Goal: Find specific page/section: Find specific page/section

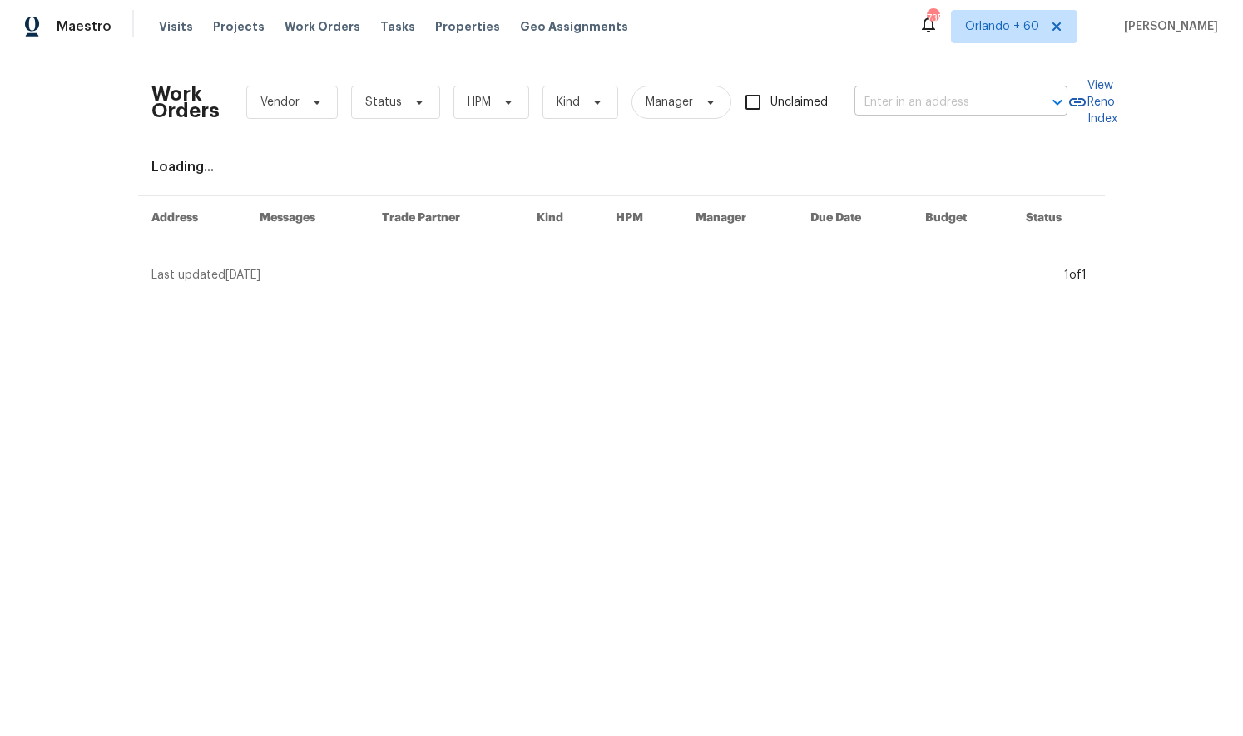
click at [900, 102] on input "text" at bounding box center [937, 103] width 166 height 26
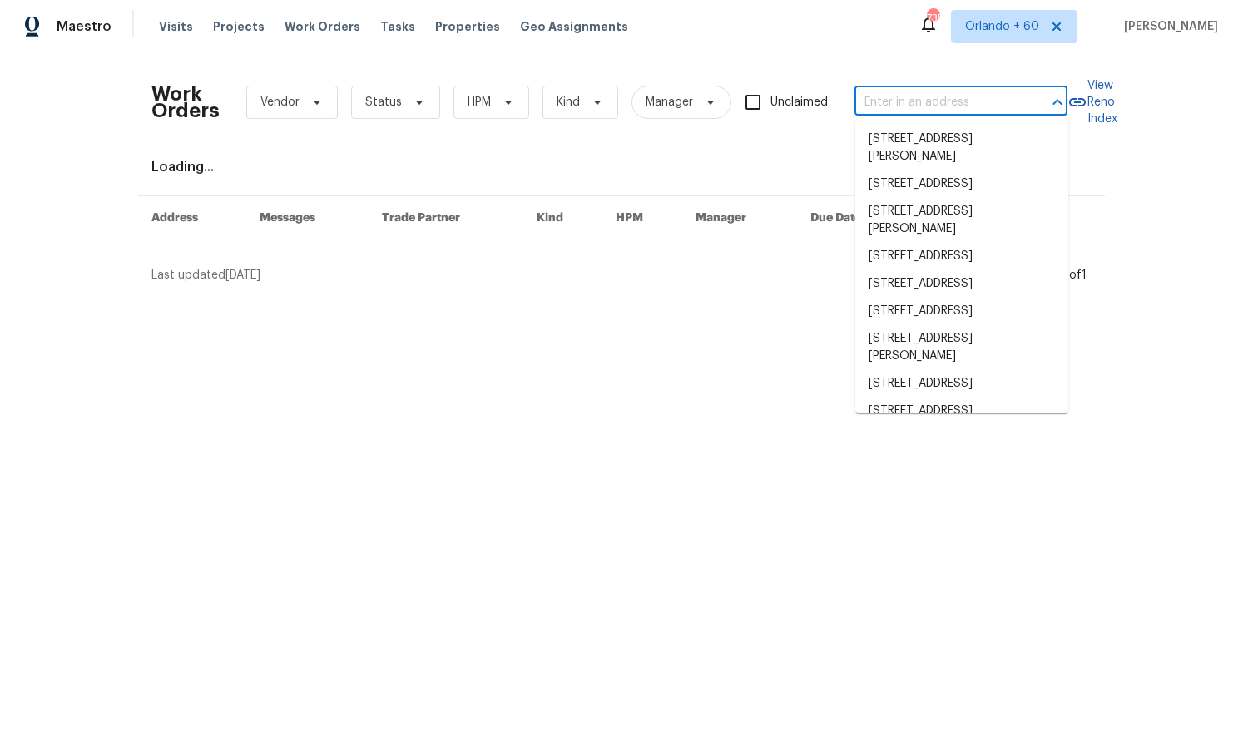
paste input "[STREET_ADDRESS][PERSON_NAME]"
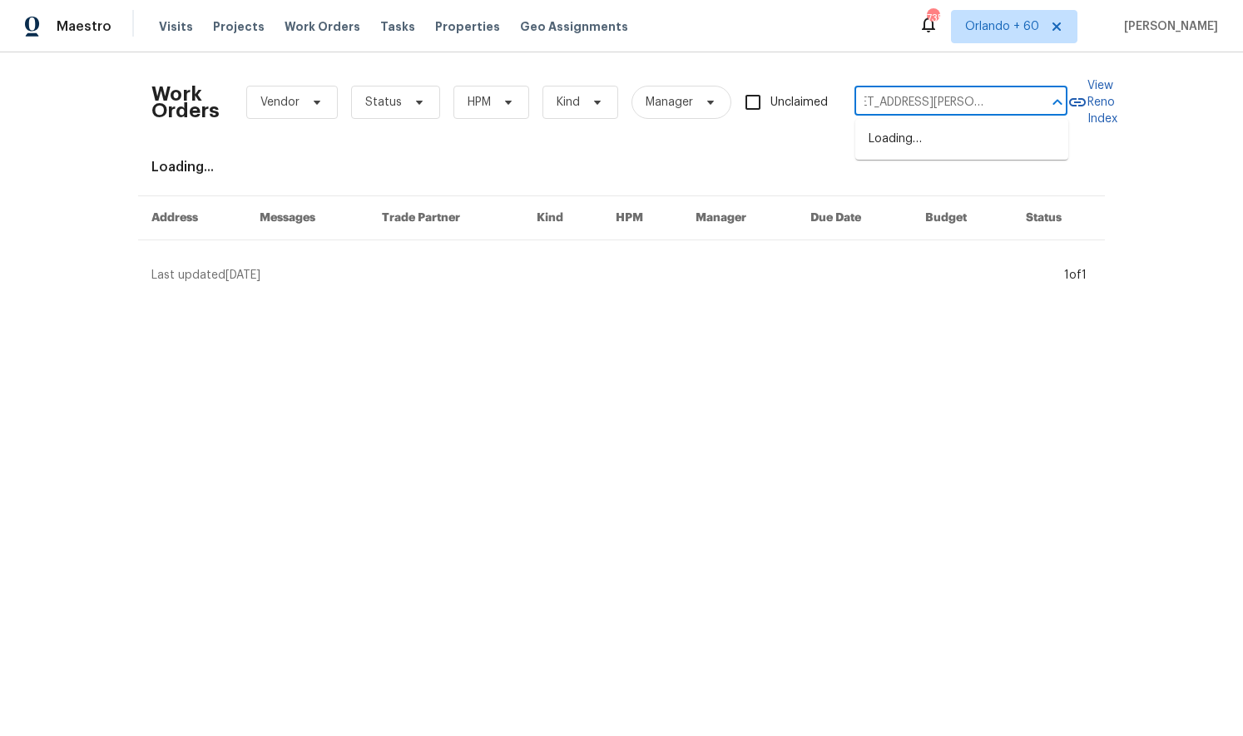
type input "[STREET_ADDRESS][PERSON_NAME]"
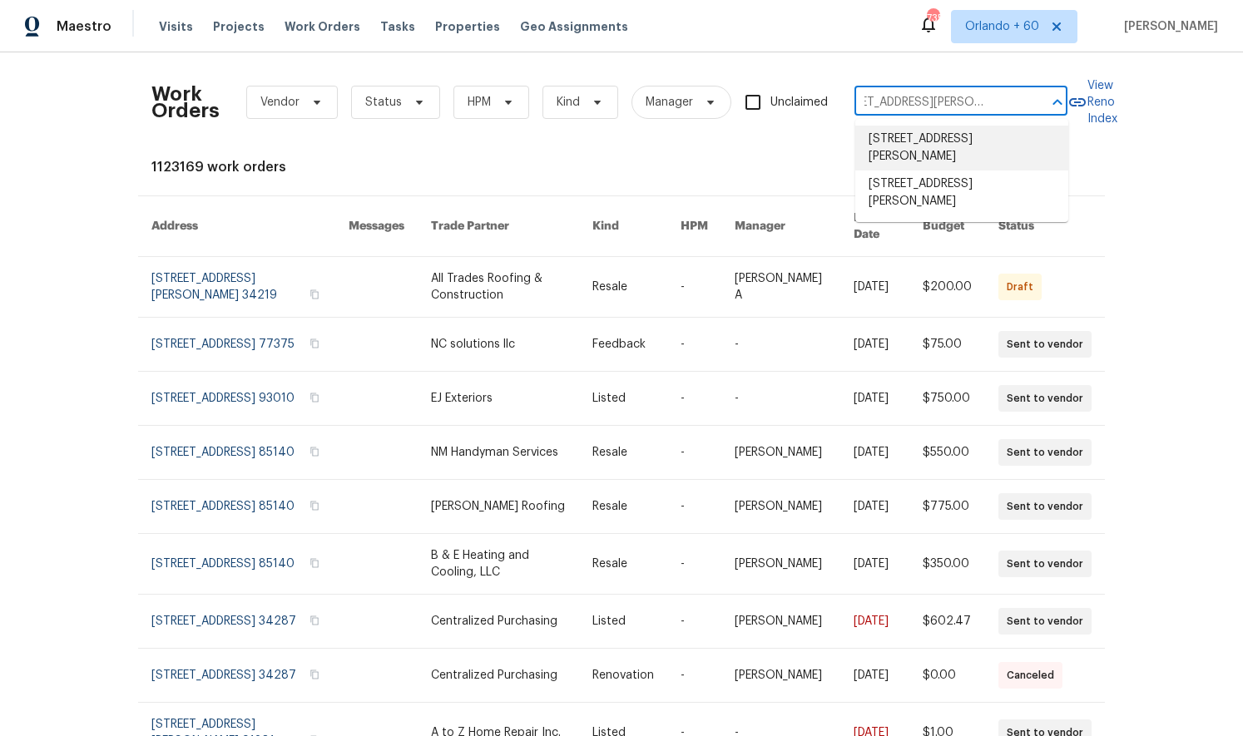
click at [951, 150] on li "[STREET_ADDRESS][PERSON_NAME]" at bounding box center [961, 148] width 213 height 45
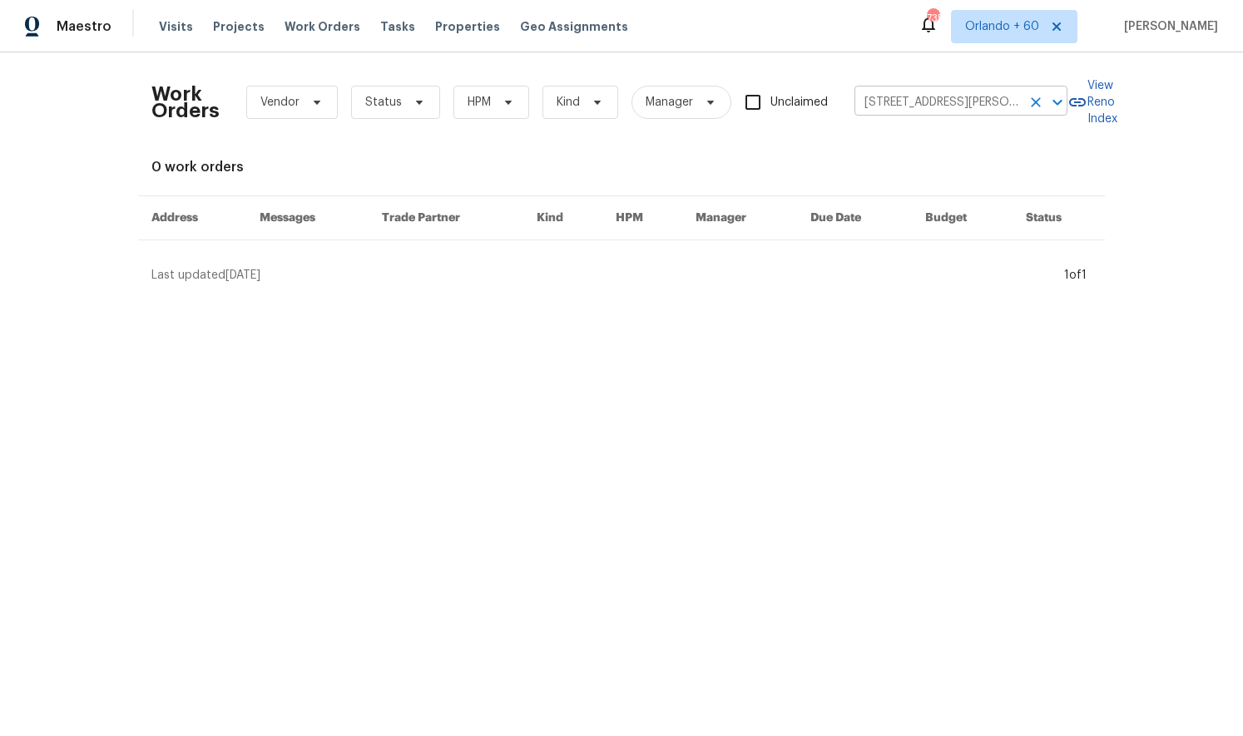
click at [960, 110] on input "[STREET_ADDRESS][PERSON_NAME]" at bounding box center [937, 103] width 166 height 26
paste input "text"
type input "[STREET_ADDRESS][PERSON_NAME]"
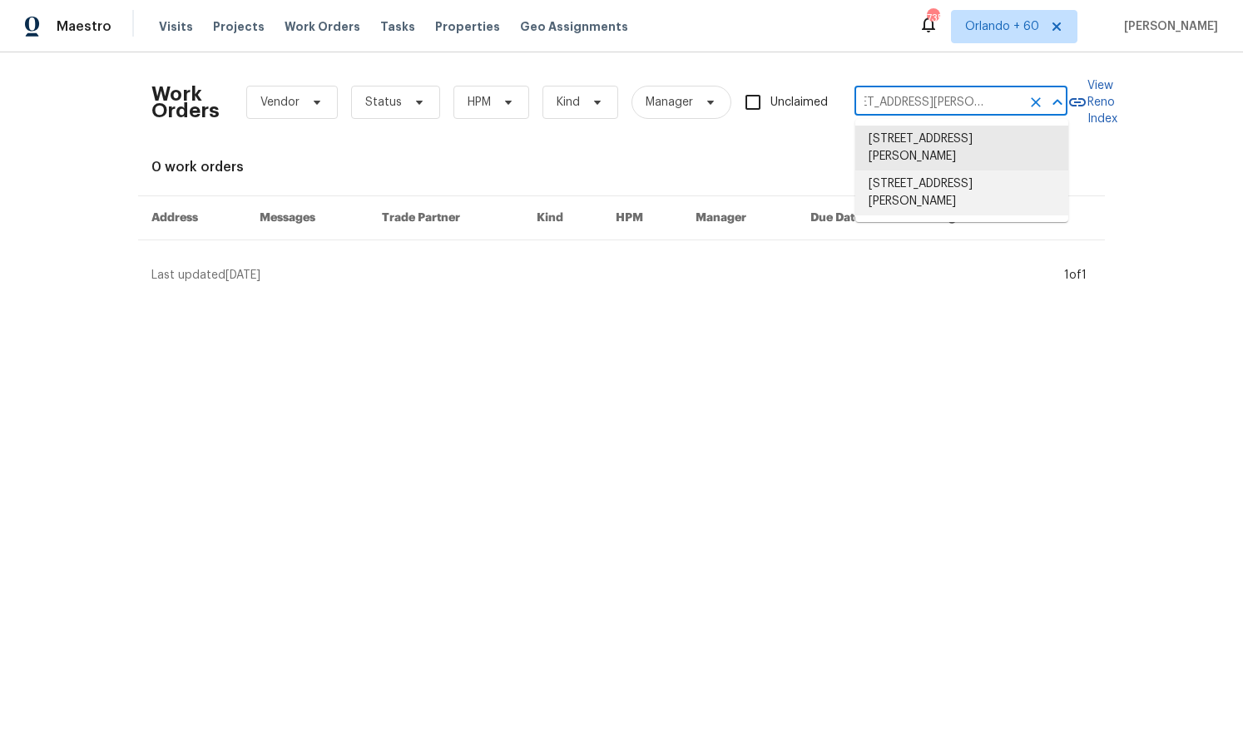
click at [942, 184] on li "[STREET_ADDRESS][PERSON_NAME]" at bounding box center [961, 193] width 213 height 45
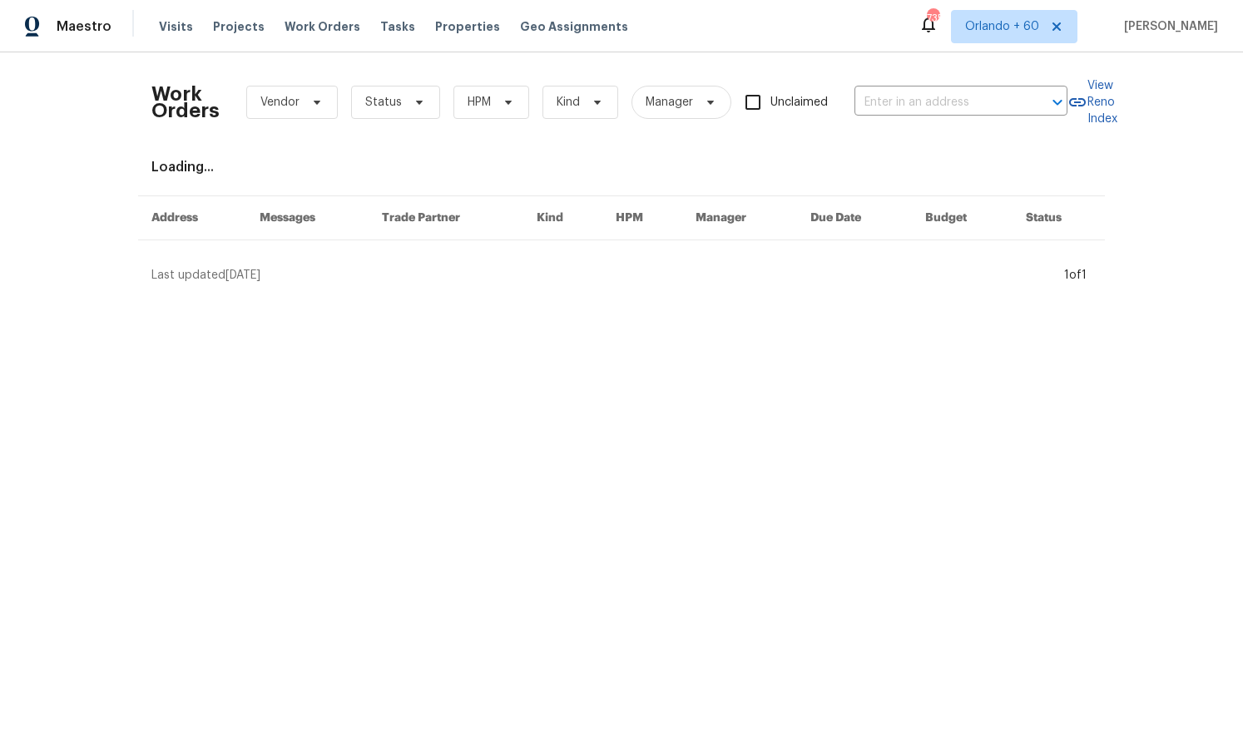
type input "[STREET_ADDRESS][PERSON_NAME]"
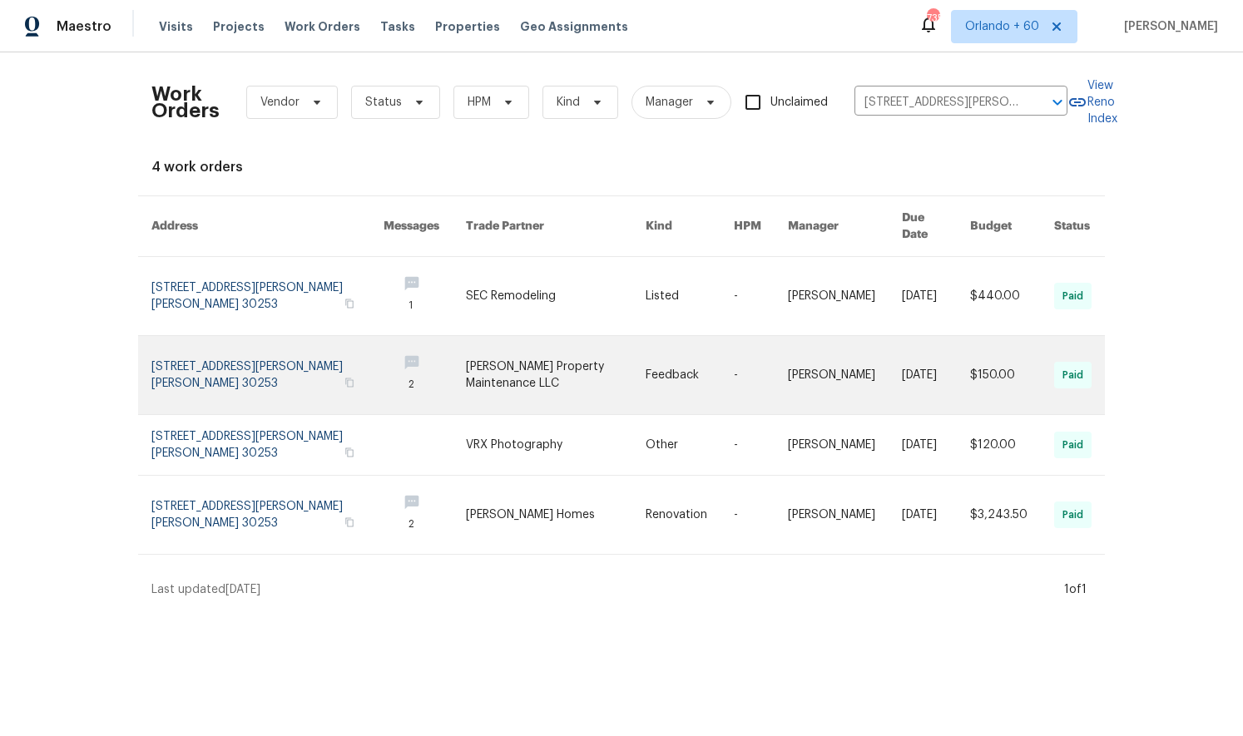
click at [477, 336] on link at bounding box center [556, 375] width 180 height 78
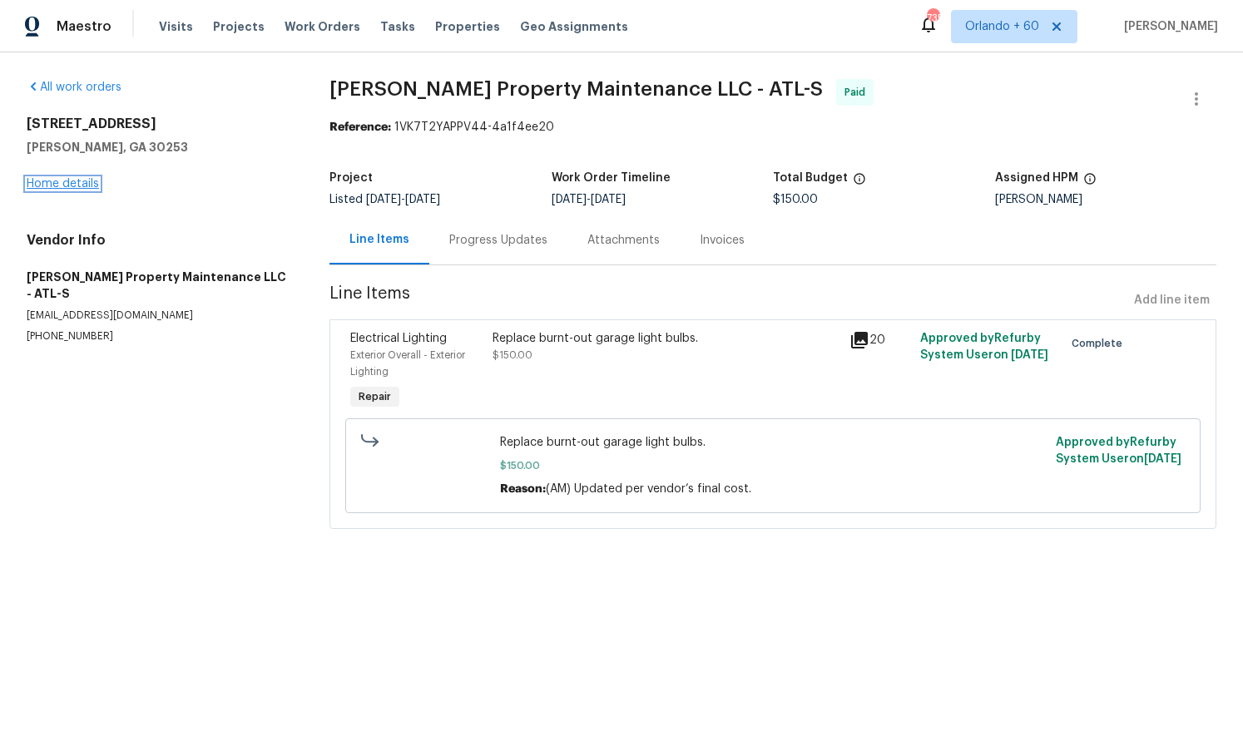
click at [73, 181] on link "Home details" at bounding box center [63, 184] width 72 height 12
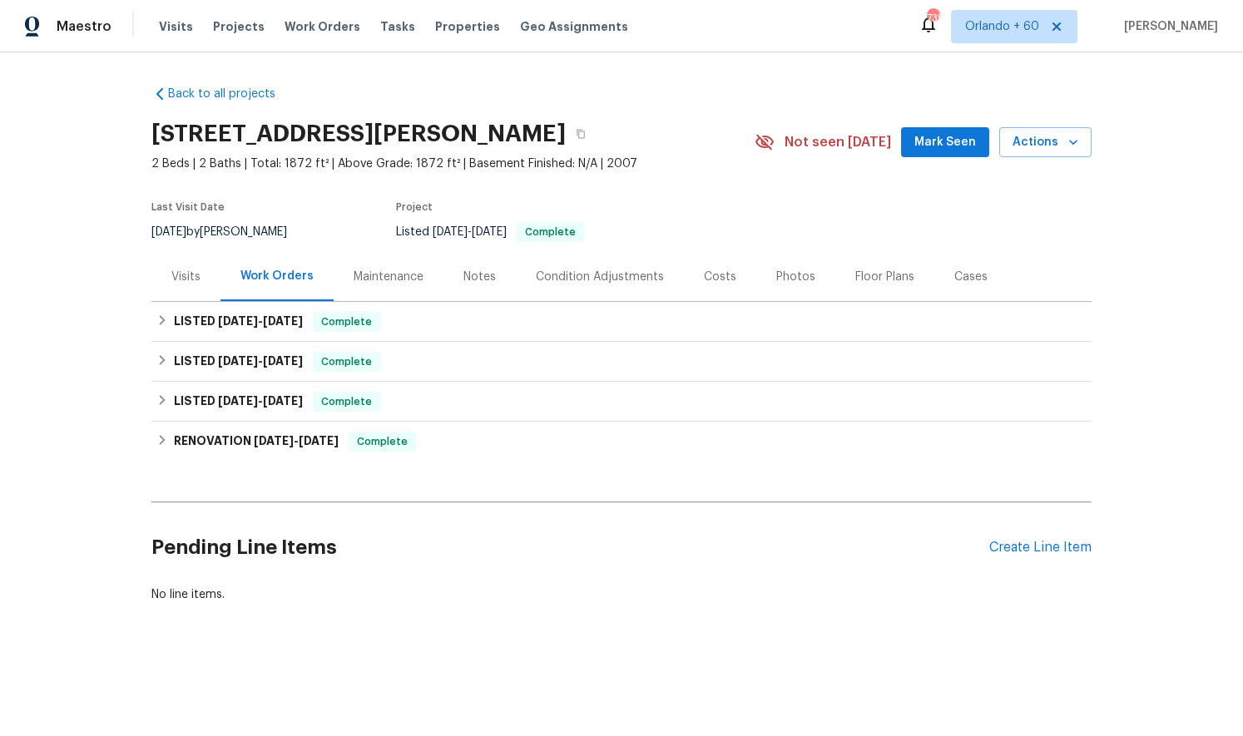
click at [374, 277] on div "Maintenance" at bounding box center [389, 277] width 70 height 17
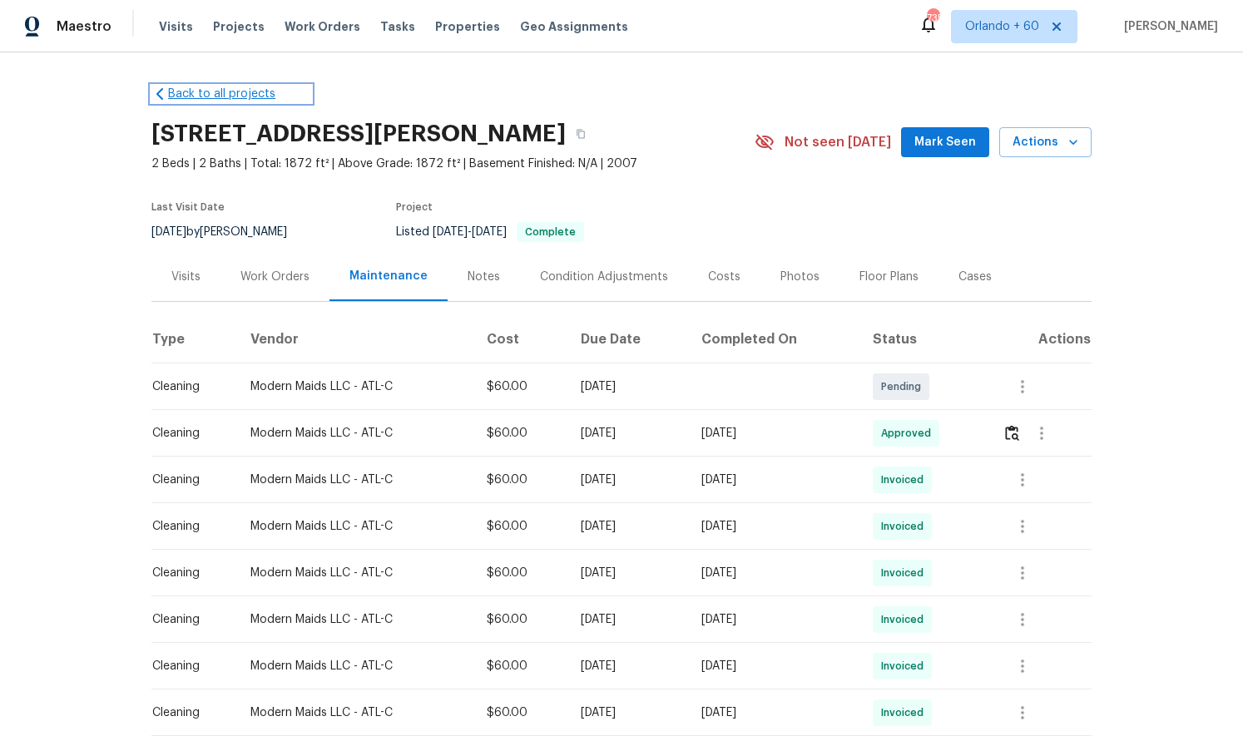
click at [226, 95] on link "Back to all projects" at bounding box center [231, 94] width 160 height 17
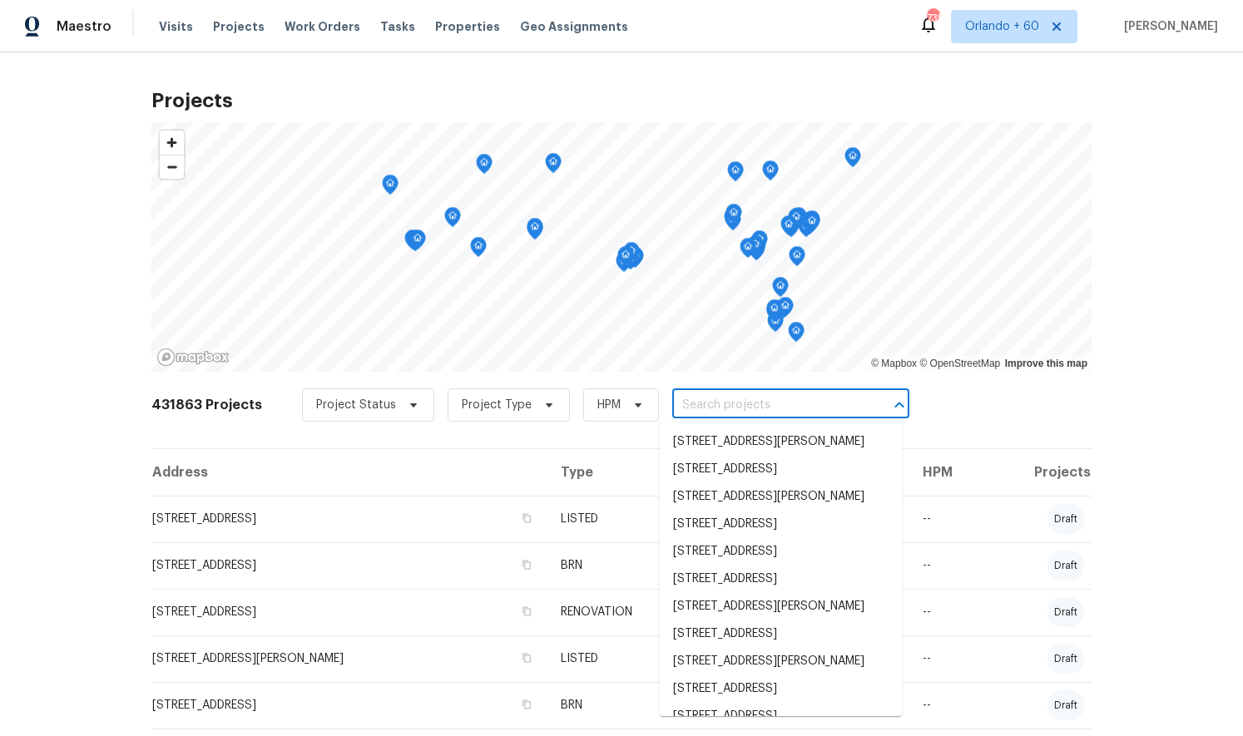
click at [692, 405] on input "text" at bounding box center [767, 406] width 190 height 26
paste input "[STREET_ADDRESS][PERSON_NAME]"
type input "[STREET_ADDRESS][PERSON_NAME]"
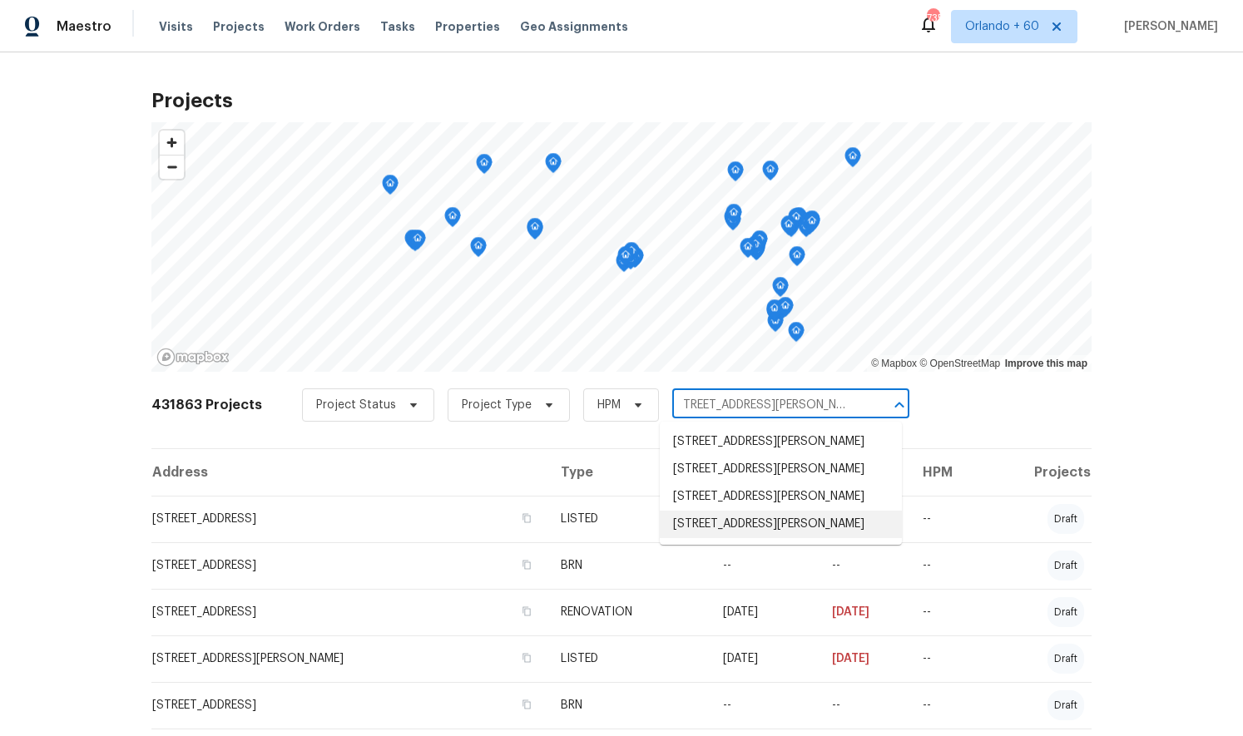
click at [784, 538] on li "[STREET_ADDRESS][PERSON_NAME]" at bounding box center [781, 524] width 242 height 27
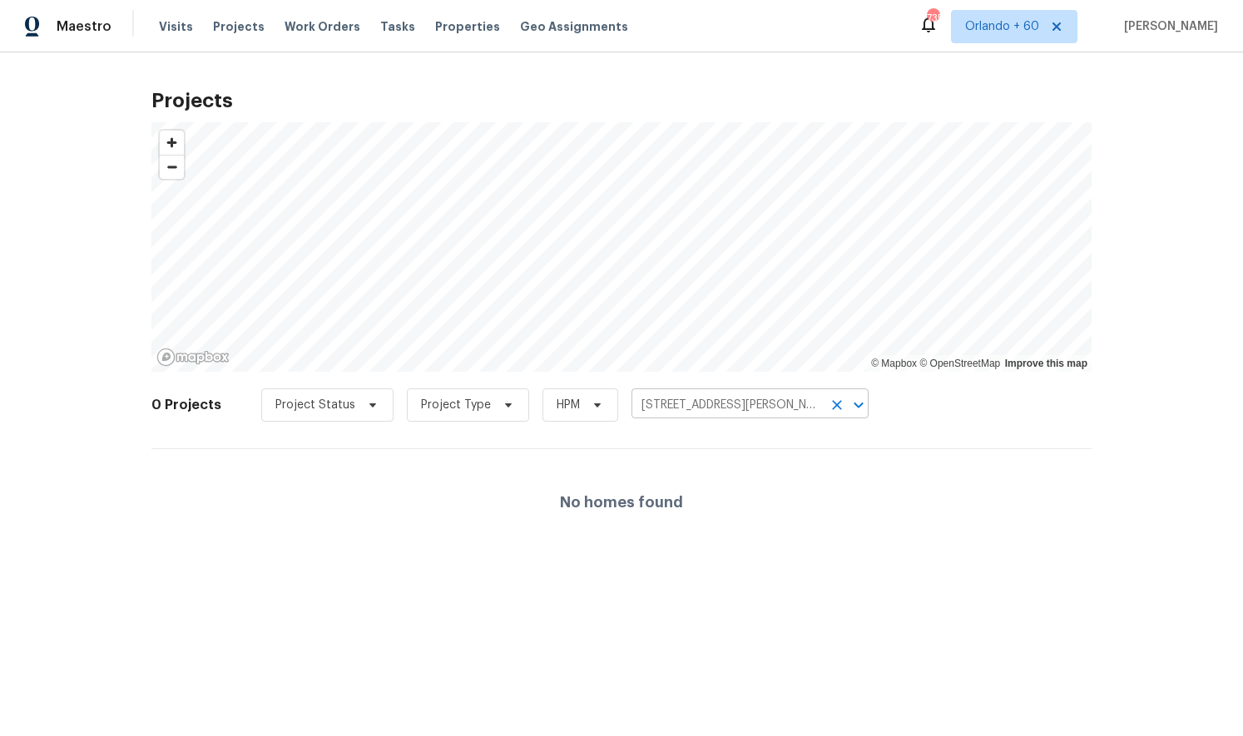
click at [679, 405] on input "[STREET_ADDRESS][PERSON_NAME]" at bounding box center [726, 406] width 190 height 26
paste input "text"
type input "[STREET_ADDRESS][PERSON_NAME]"
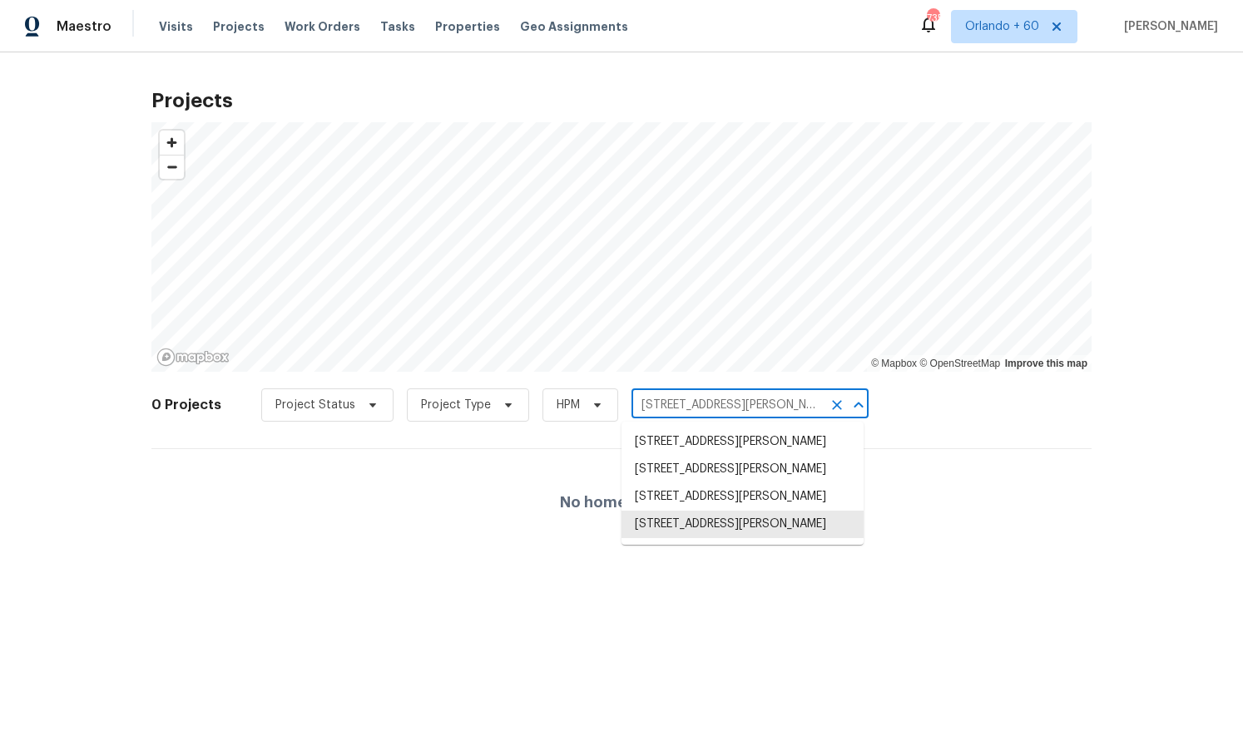
scroll to position [0, 48]
click at [681, 435] on li "[STREET_ADDRESS][PERSON_NAME]" at bounding box center [742, 441] width 242 height 27
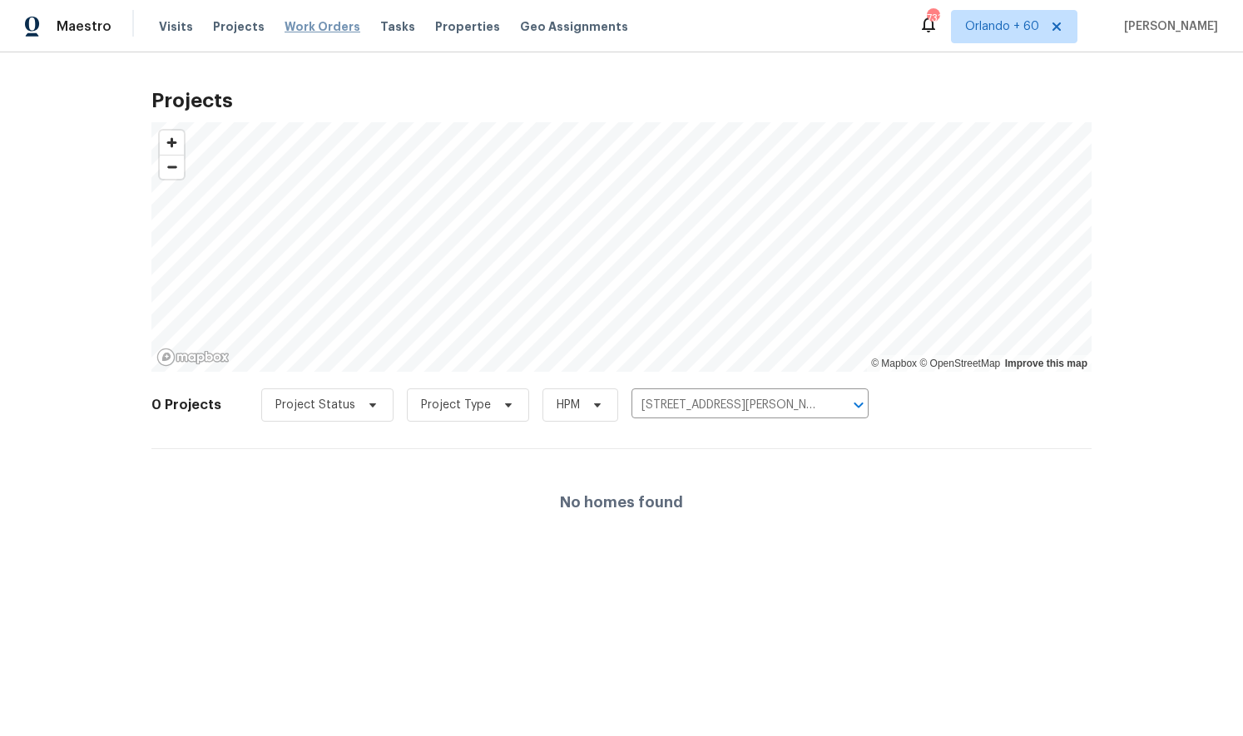
click at [319, 22] on span "Work Orders" at bounding box center [322, 26] width 76 height 17
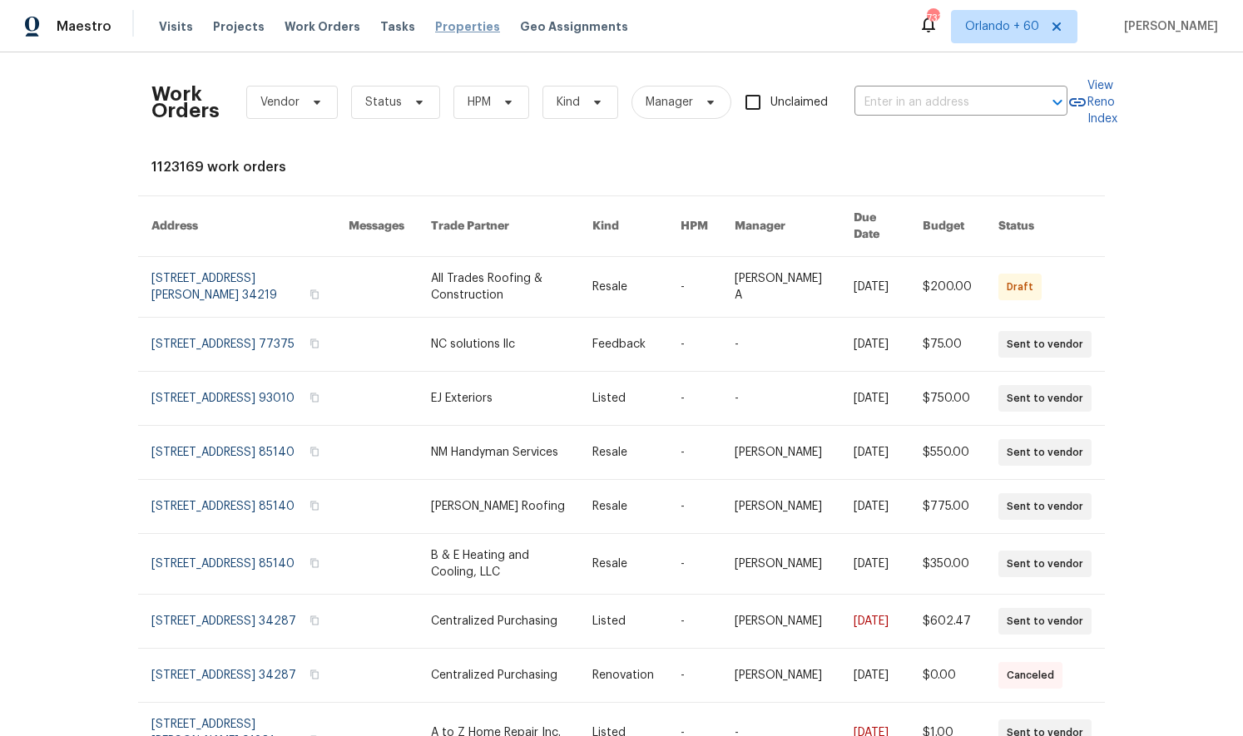
click at [436, 23] on span "Properties" at bounding box center [467, 26] width 65 height 17
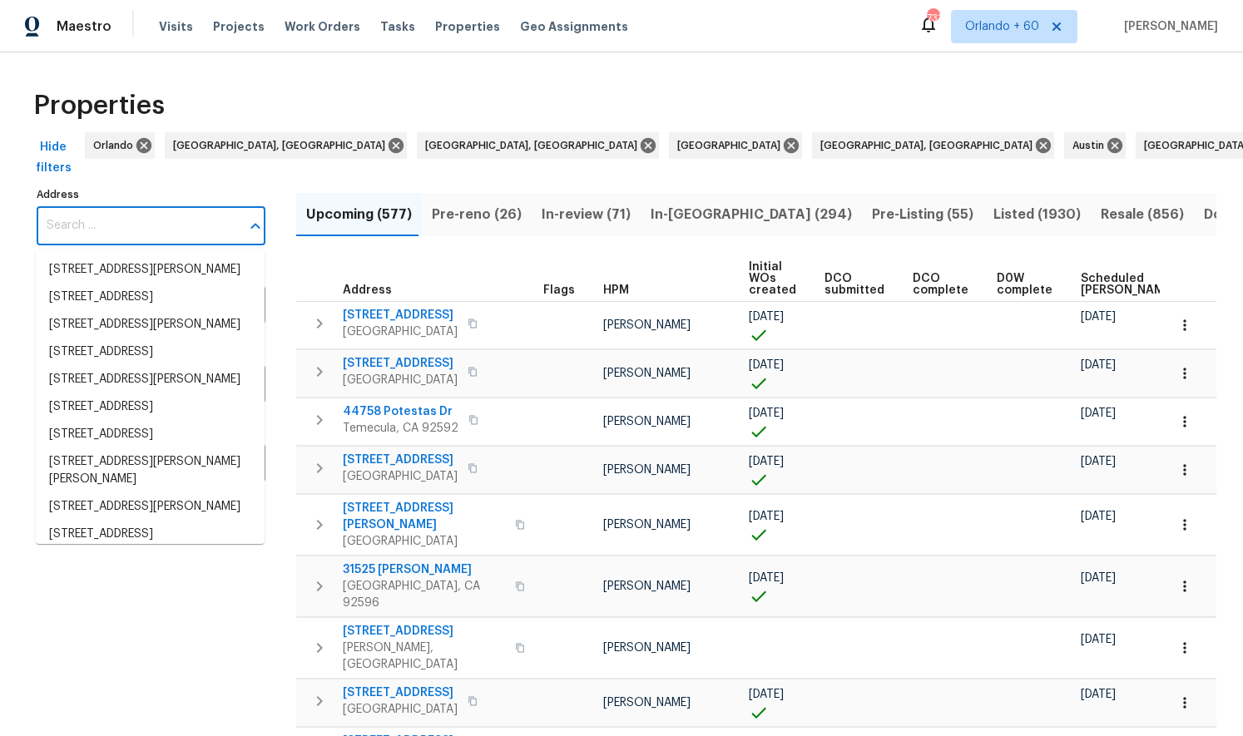
click at [176, 232] on input "Address" at bounding box center [139, 225] width 204 height 39
paste input "[STREET_ADDRESS][PERSON_NAME]"
type input "[STREET_ADDRESS][PERSON_NAME]"
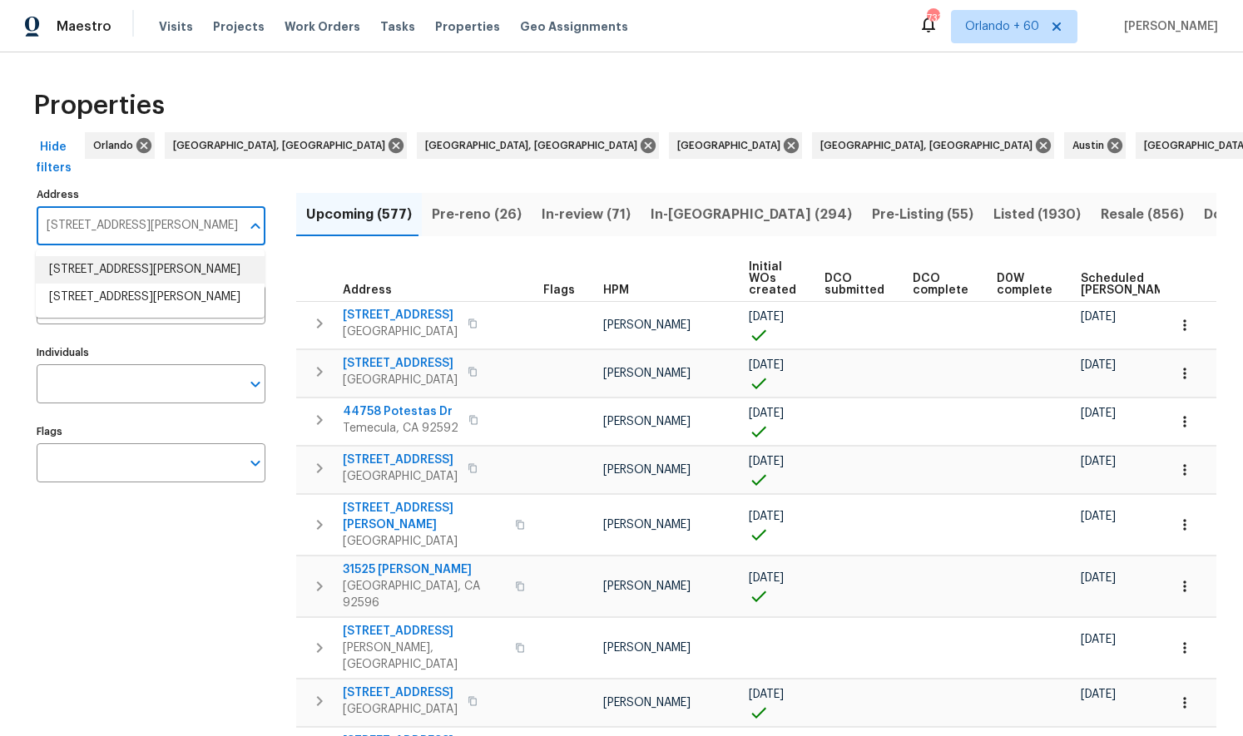
click at [172, 272] on li "[STREET_ADDRESS][PERSON_NAME]" at bounding box center [150, 269] width 229 height 27
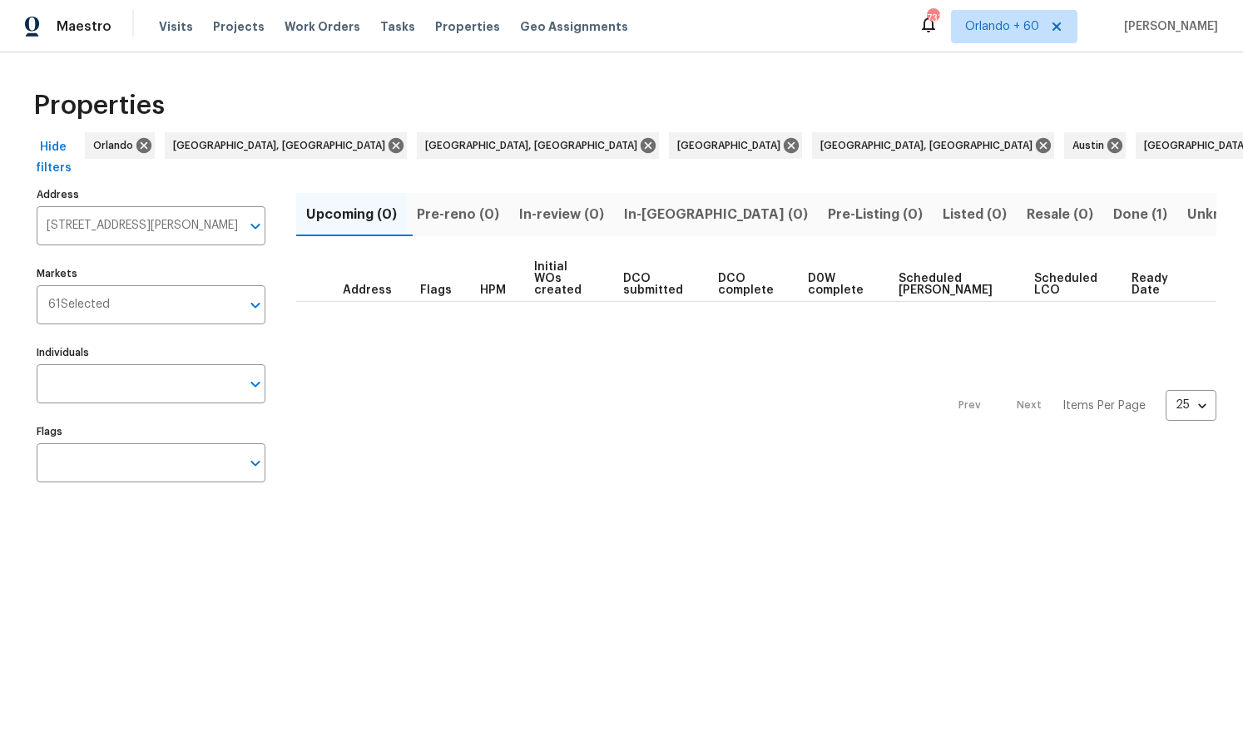
click at [1113, 212] on span "Done (1)" at bounding box center [1140, 214] width 54 height 23
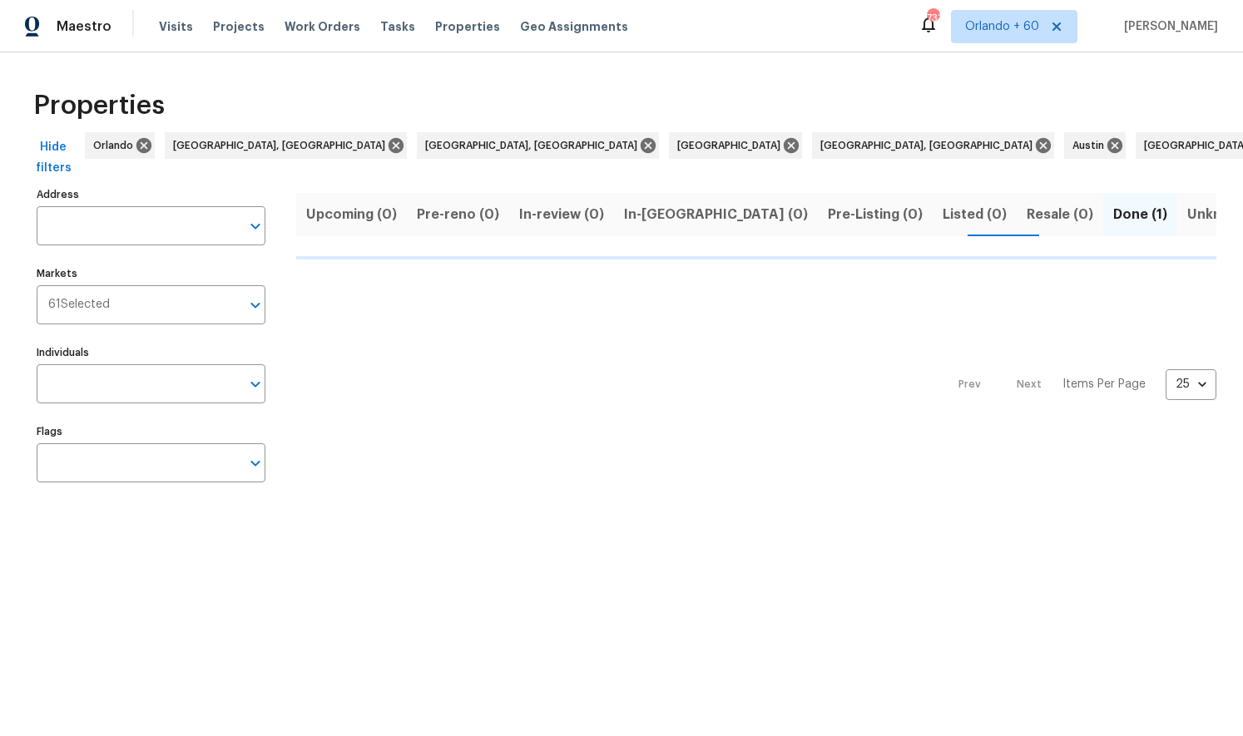
type input "[STREET_ADDRESS][PERSON_NAME]"
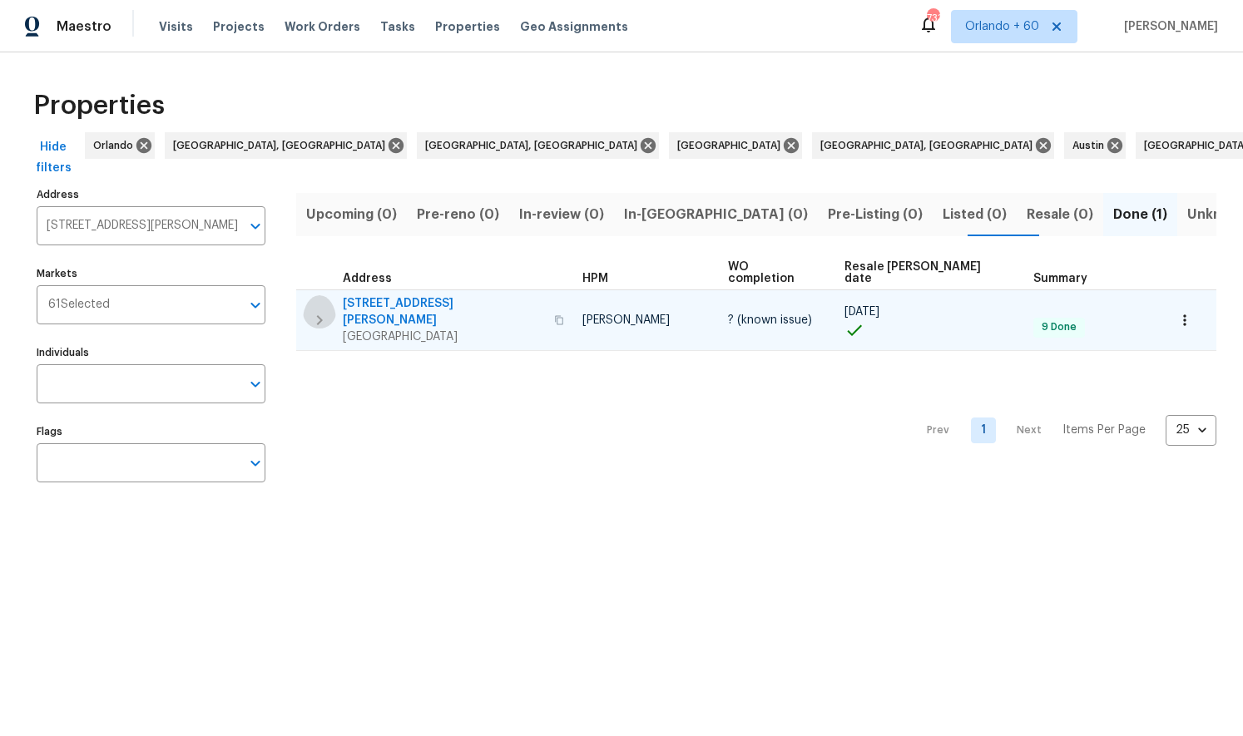
click at [314, 310] on icon "button" at bounding box center [319, 320] width 20 height 20
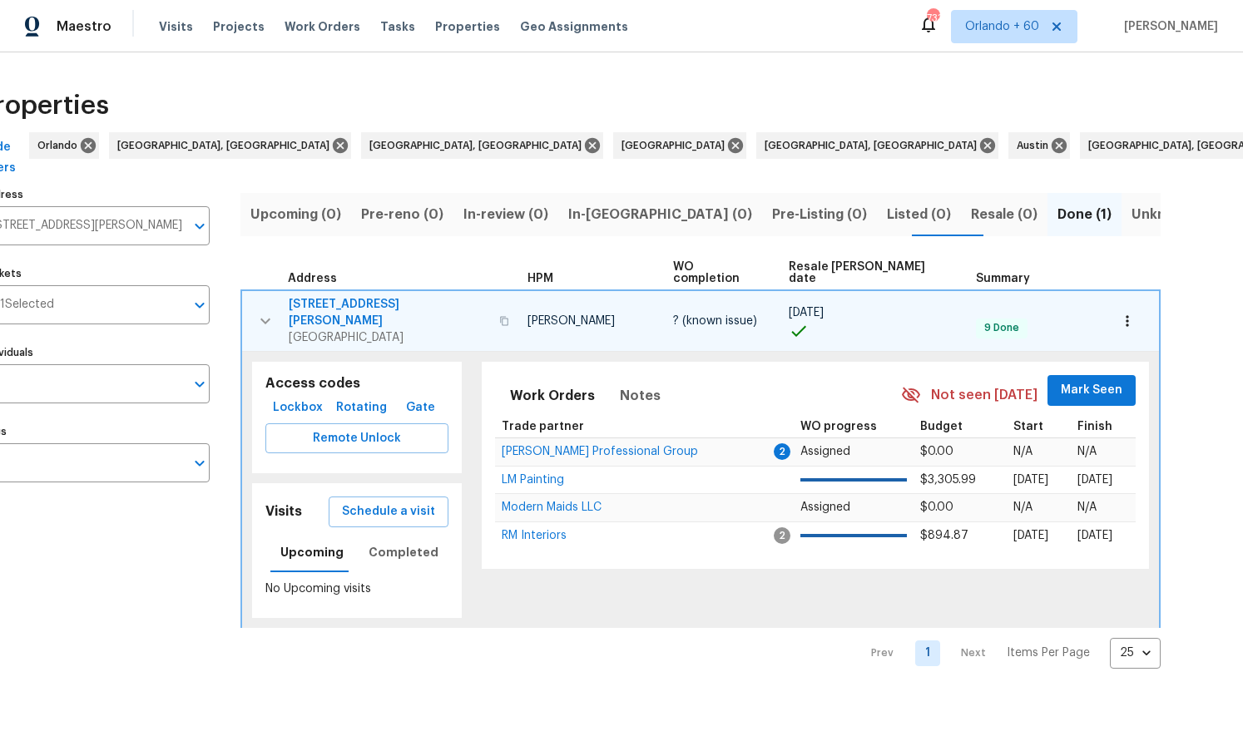
scroll to position [0, 51]
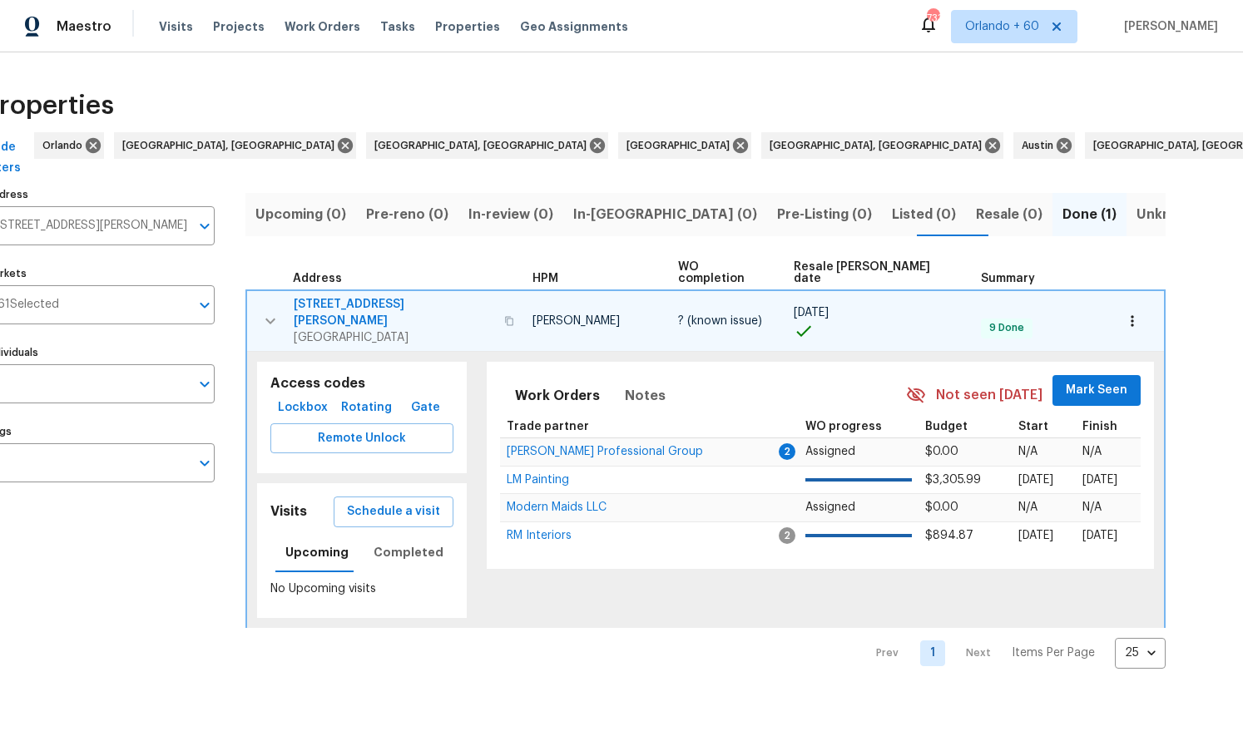
click at [391, 296] on span "[STREET_ADDRESS][PERSON_NAME]" at bounding box center [394, 312] width 200 height 33
click at [169, 231] on input "[STREET_ADDRESS][PERSON_NAME]" at bounding box center [88, 225] width 204 height 39
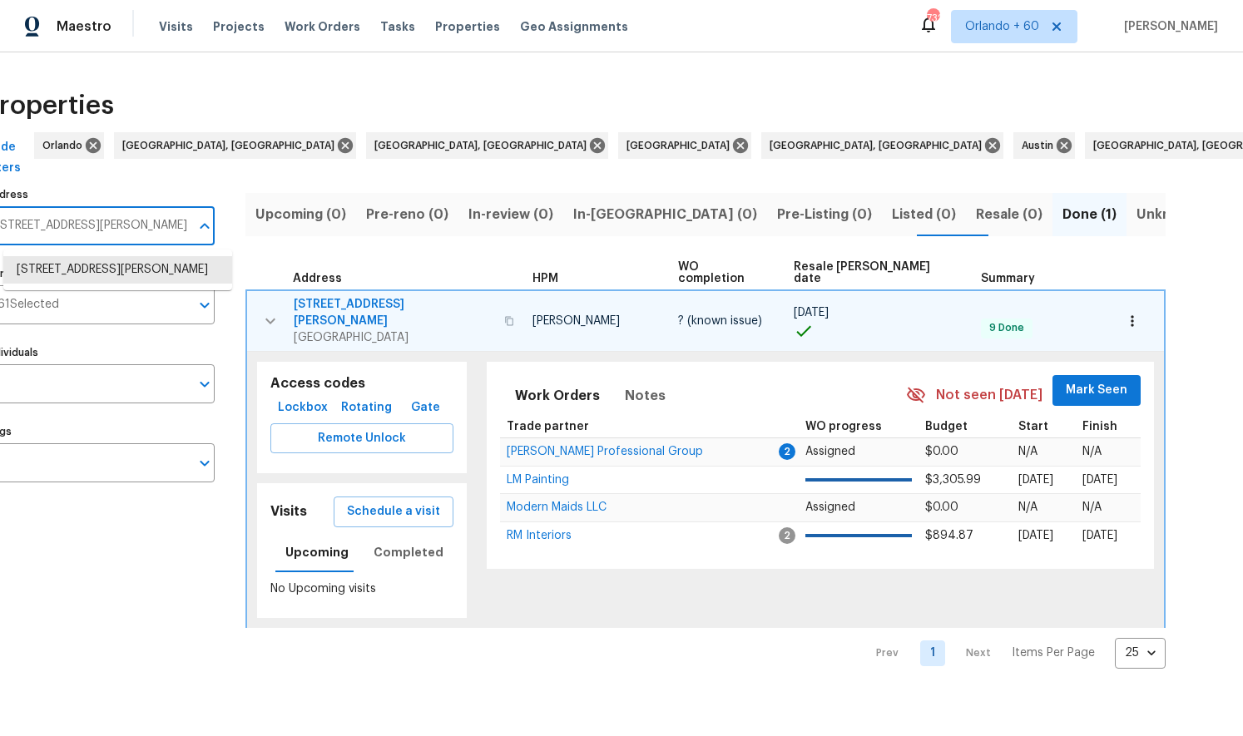
paste input "[STREET_ADDRESS]"
type input "[STREET_ADDRESS]"
click at [158, 260] on li "[STREET_ADDRESS]" at bounding box center [117, 269] width 229 height 27
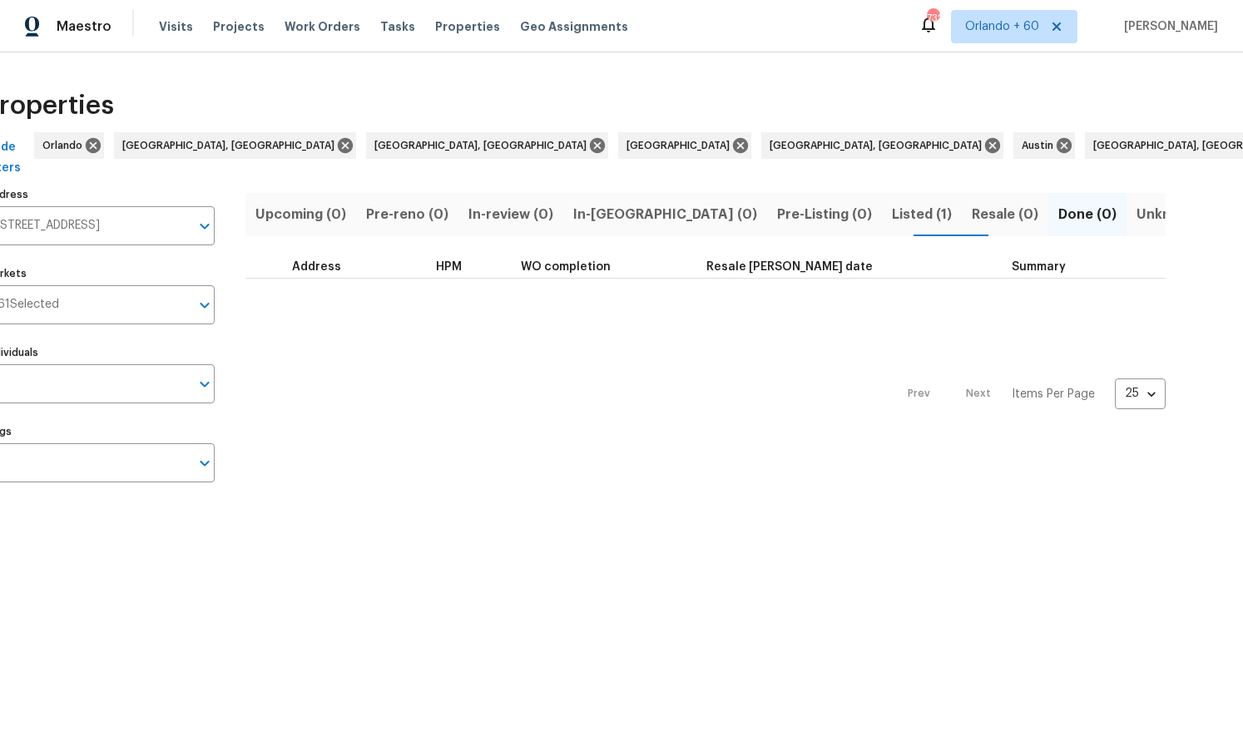
click at [892, 214] on span "Listed (1)" at bounding box center [922, 214] width 60 height 23
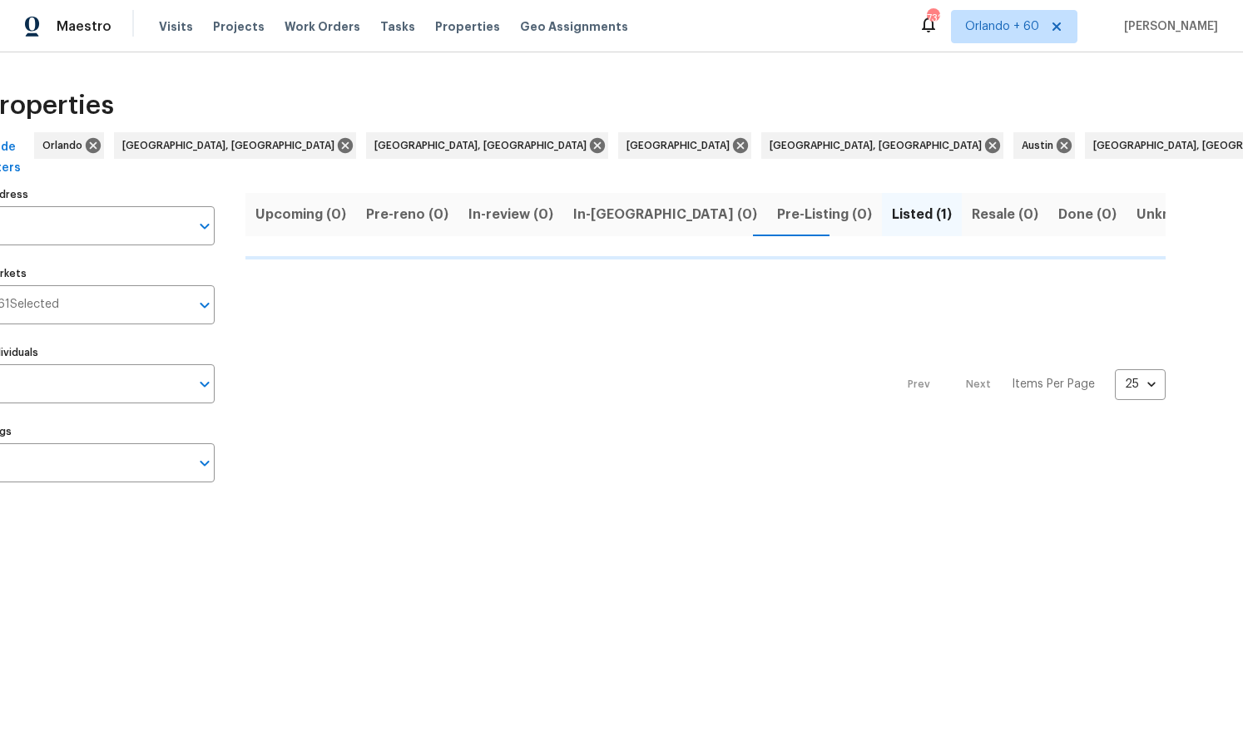
type input "[STREET_ADDRESS]"
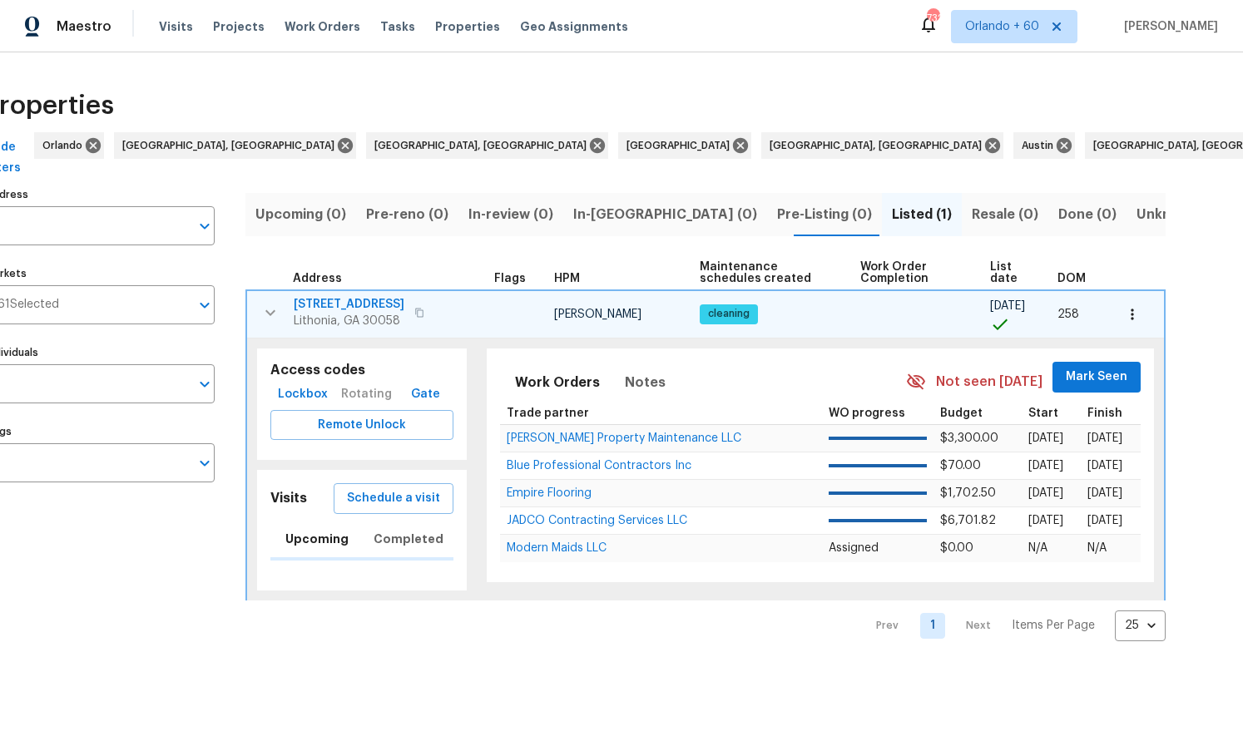
type input "[STREET_ADDRESS]"
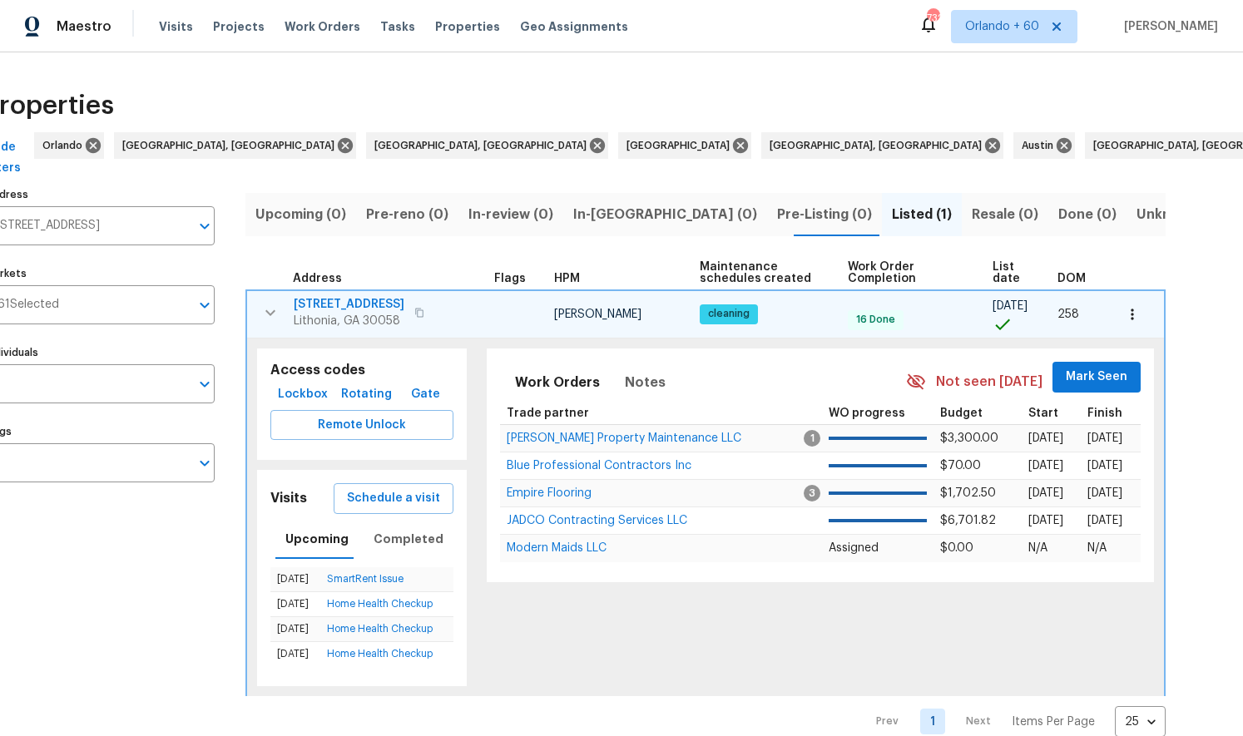
click at [355, 304] on span "[STREET_ADDRESS]" at bounding box center [349, 304] width 111 height 17
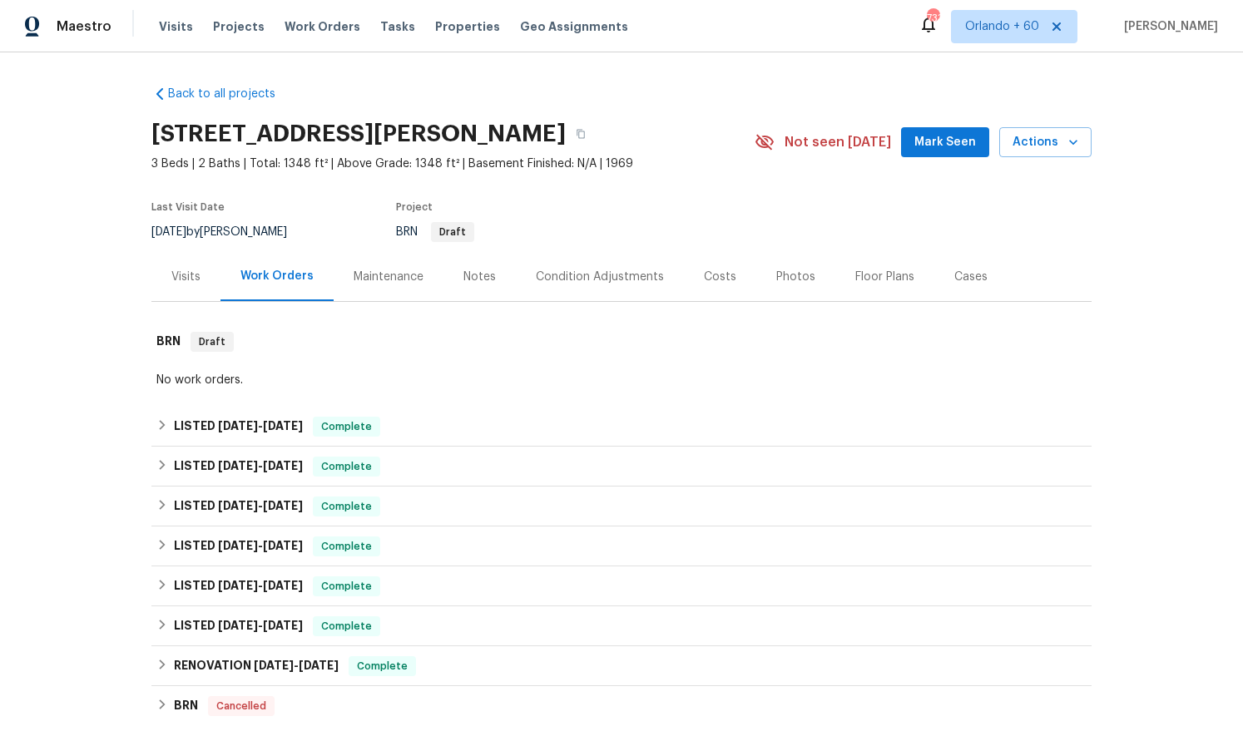
click at [344, 280] on div "Maintenance" at bounding box center [389, 276] width 110 height 49
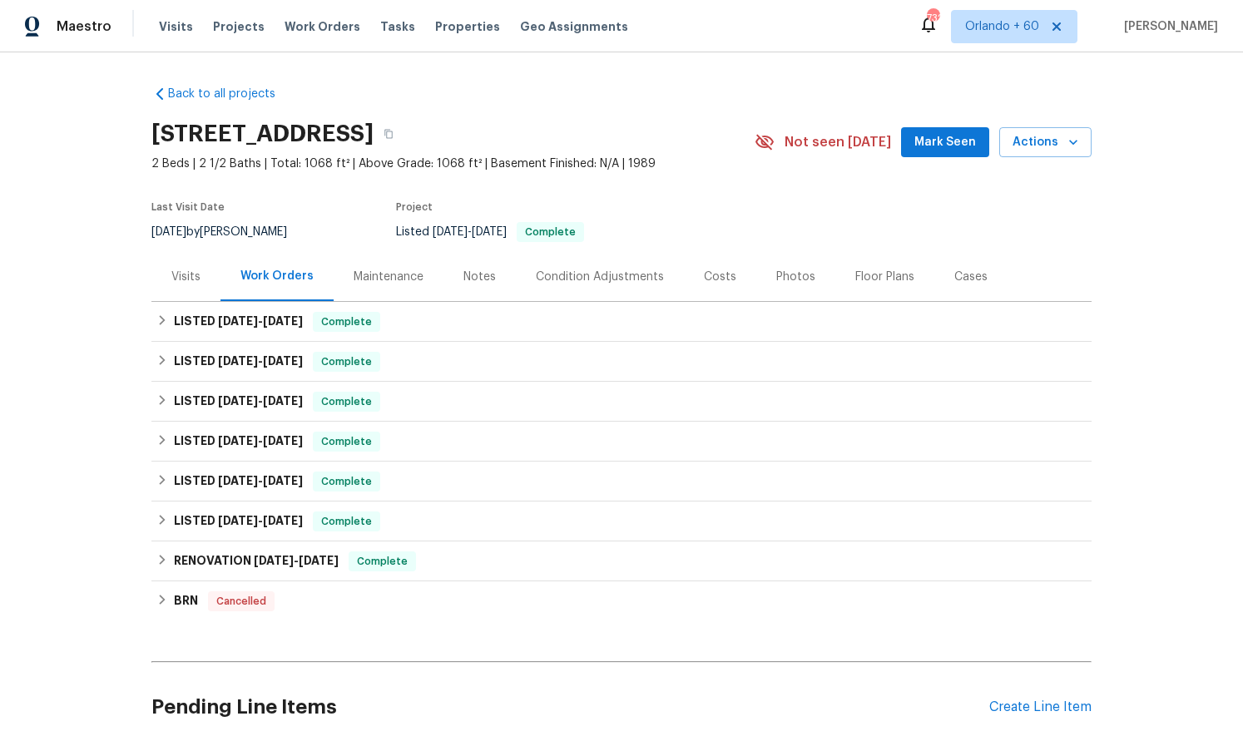
click at [398, 289] on div "Maintenance" at bounding box center [389, 276] width 110 height 49
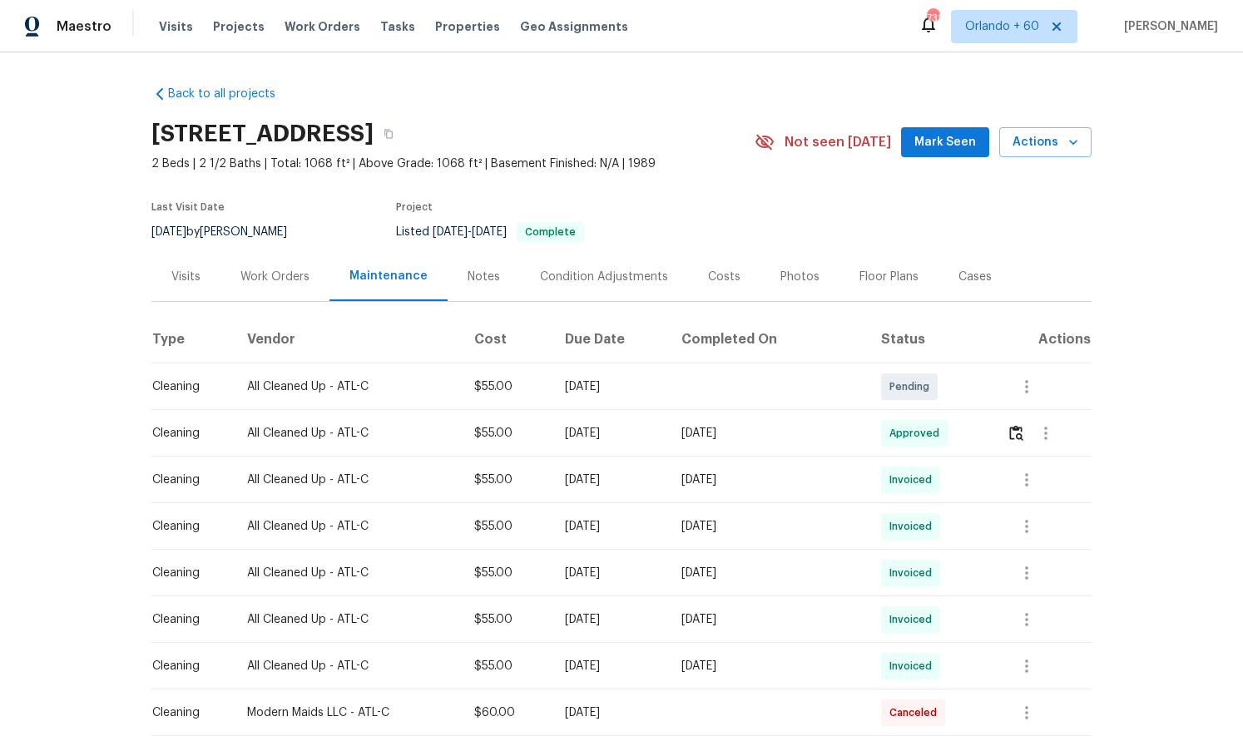
scroll to position [659, 0]
